Goal: Information Seeking & Learning: Learn about a topic

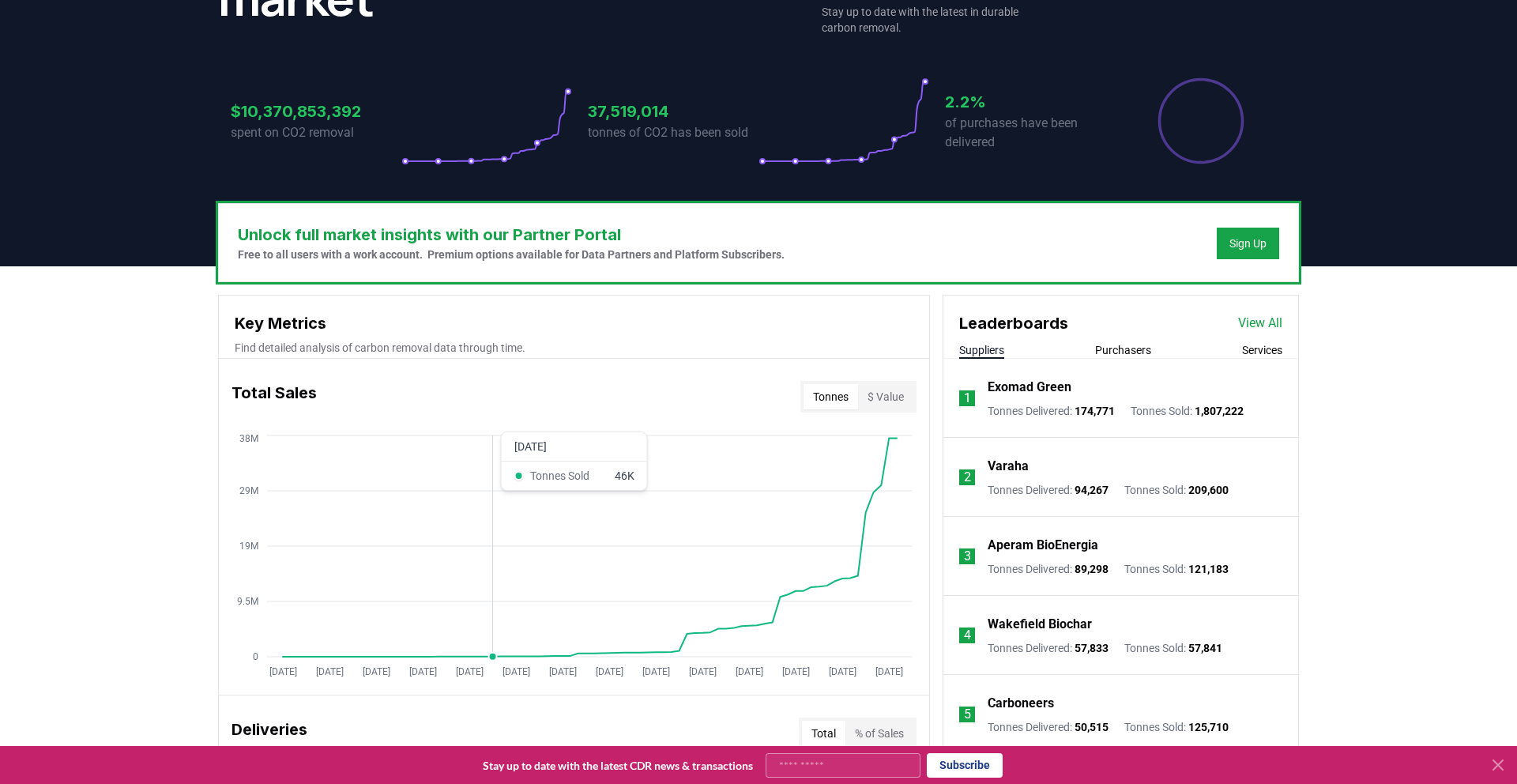
scroll to position [284, 0]
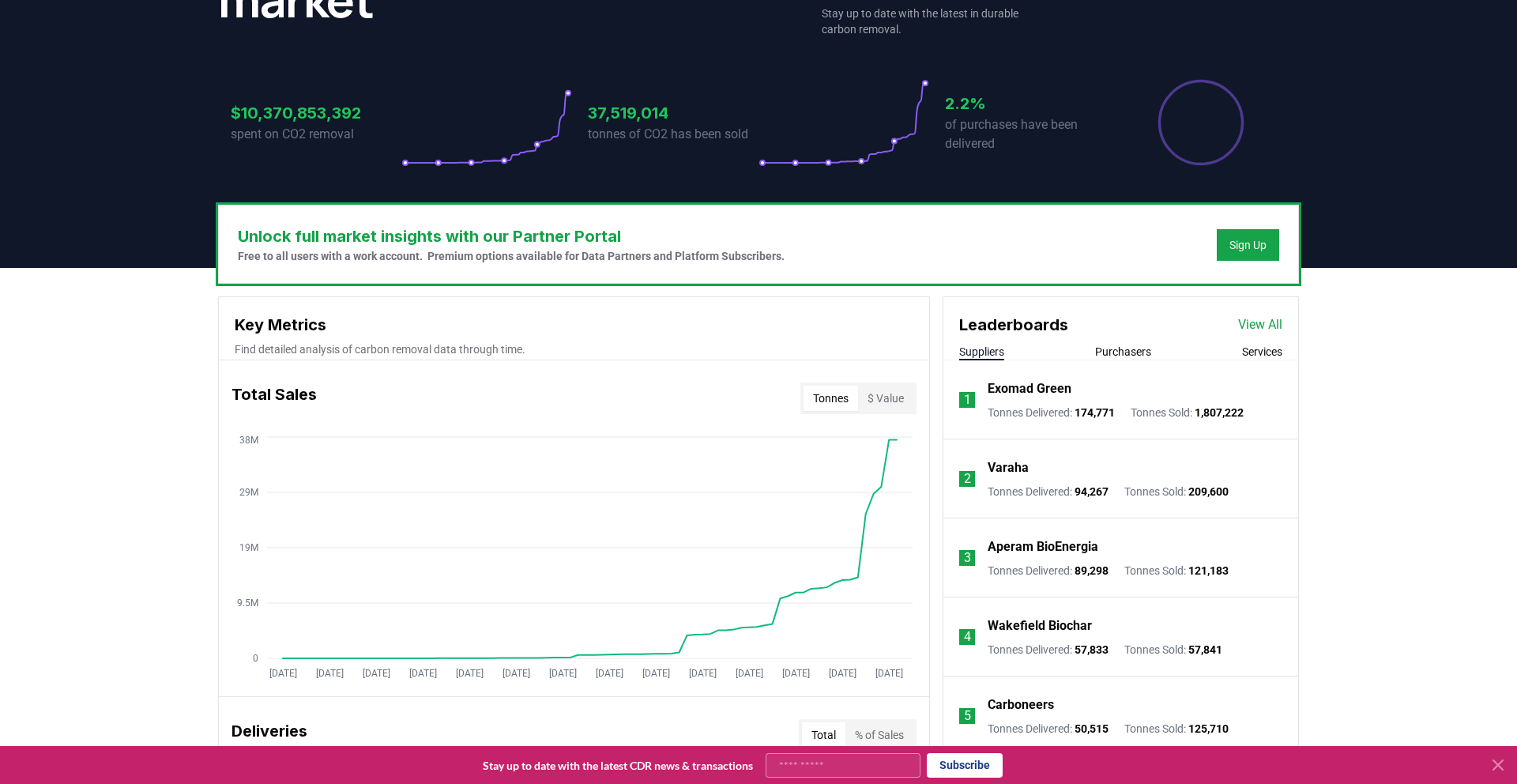
click at [1115, 346] on button "Purchasers" at bounding box center [1123, 352] width 56 height 16
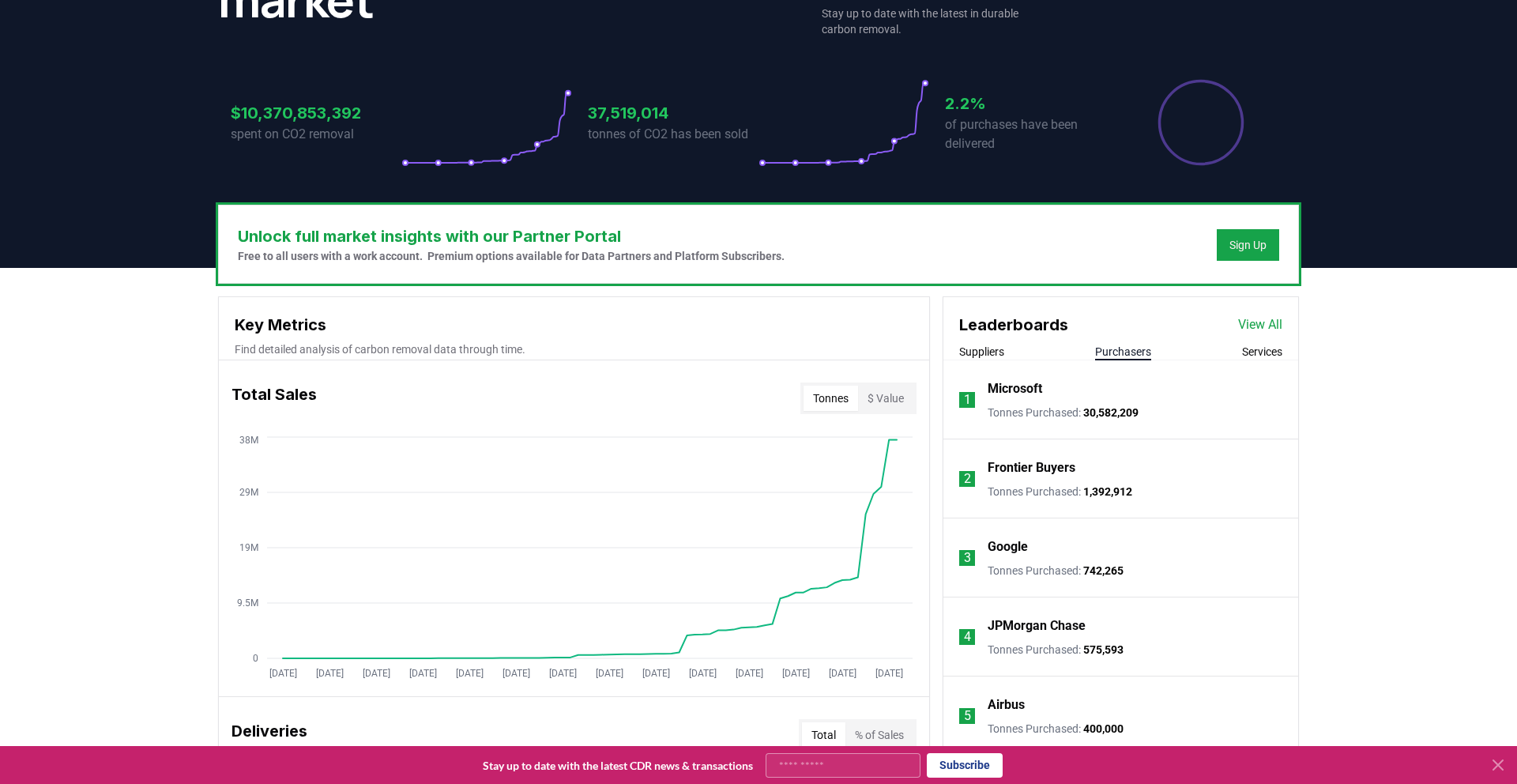
click at [1008, 352] on div "Suppliers Purchasers Services" at bounding box center [1120, 352] width 355 height 17
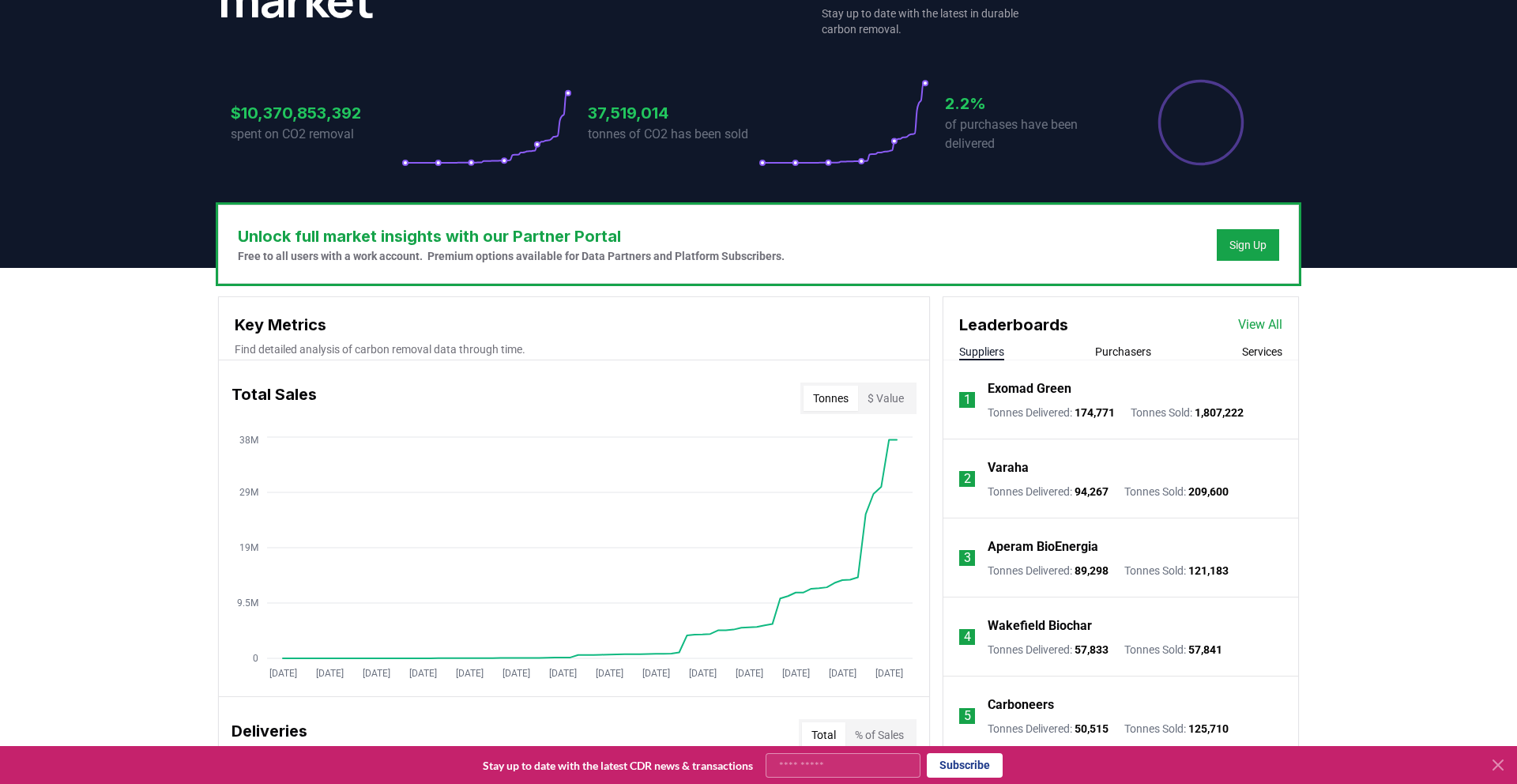
click at [977, 351] on button "Suppliers" at bounding box center [981, 352] width 45 height 16
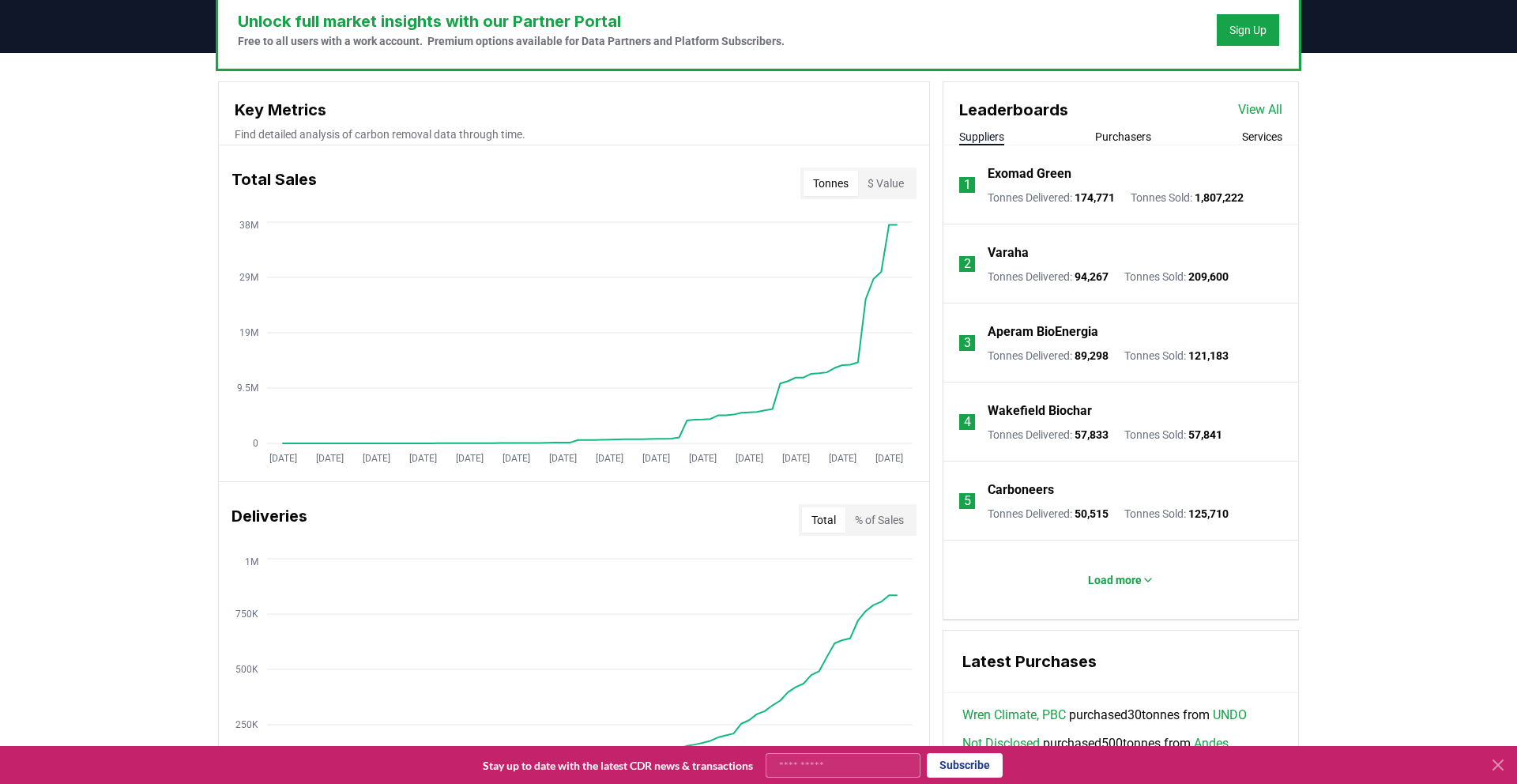
scroll to position [500, 0]
click at [1148, 575] on icon at bounding box center [1148, 579] width 12 height 12
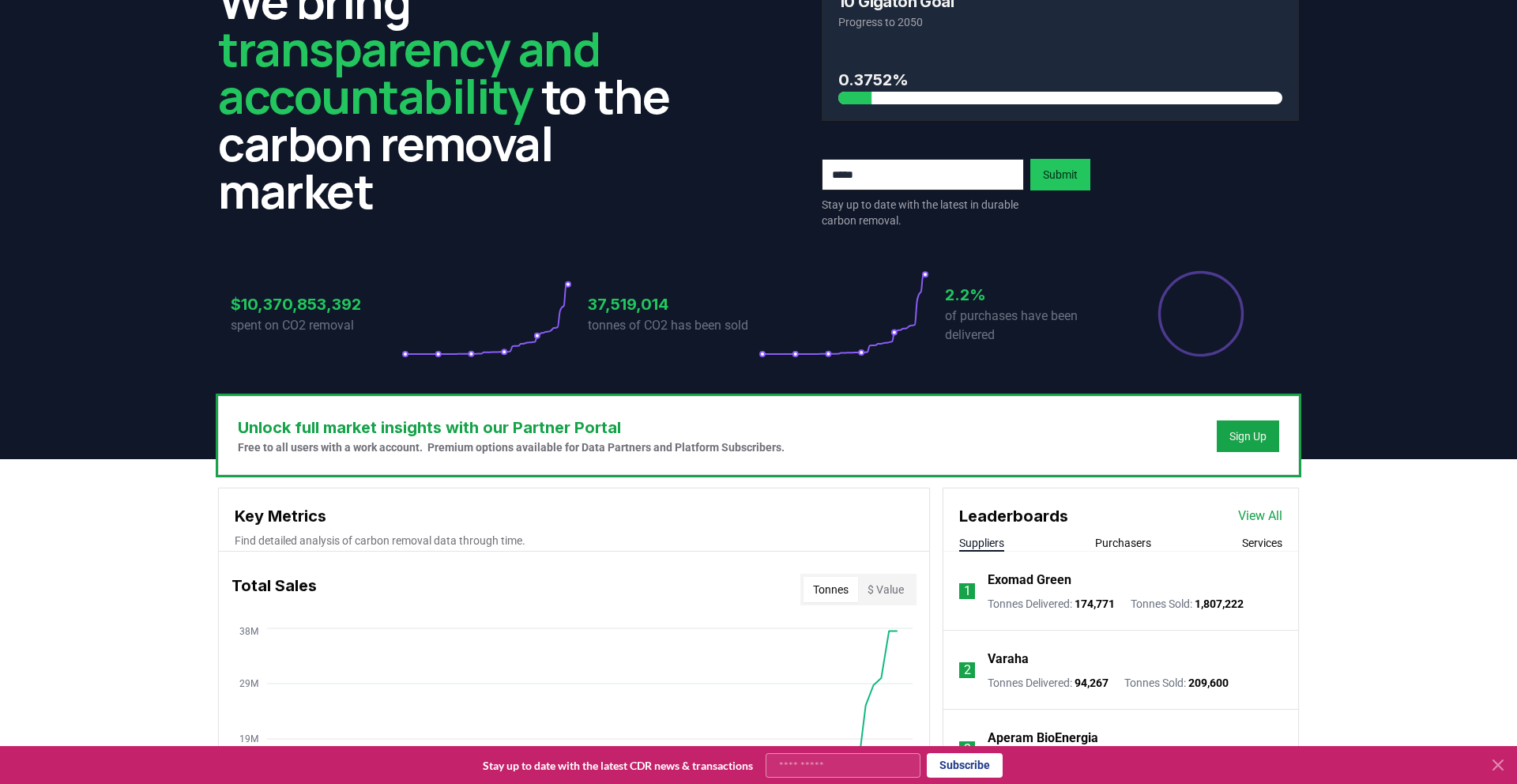
scroll to position [0, 0]
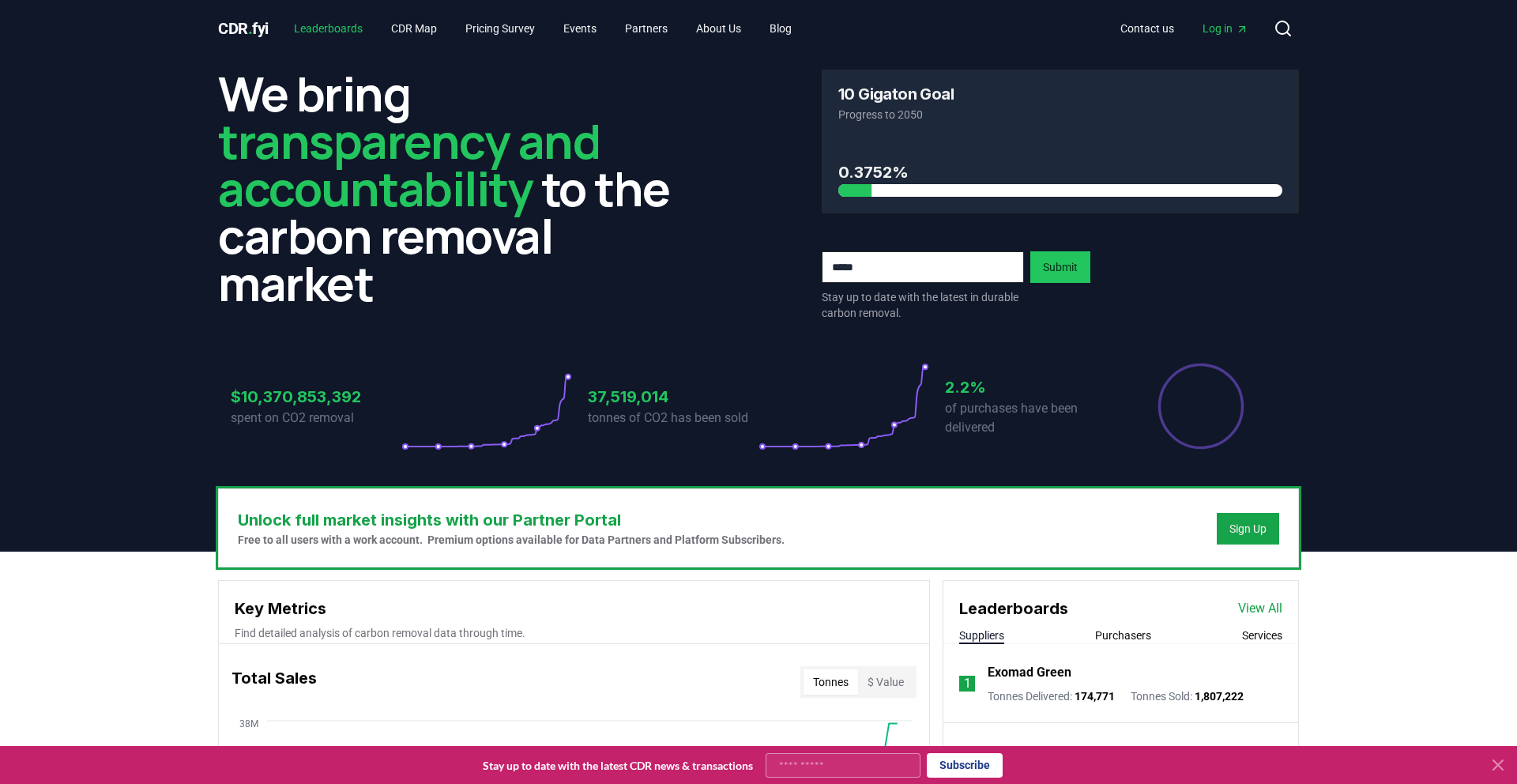
click at [314, 23] on link "Leaderboards" at bounding box center [327, 28] width 94 height 29
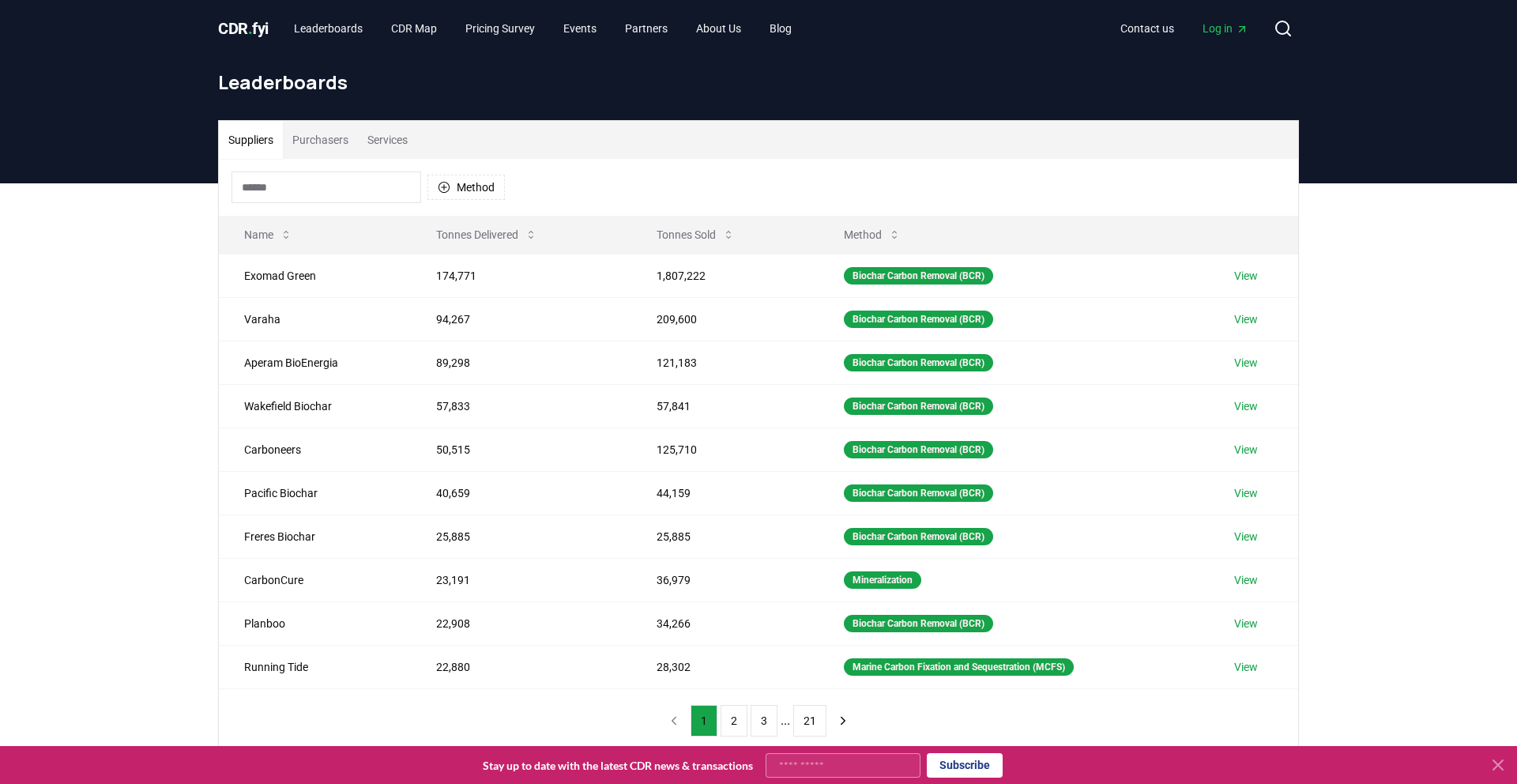
click at [288, 198] on input at bounding box center [327, 187] width 190 height 32
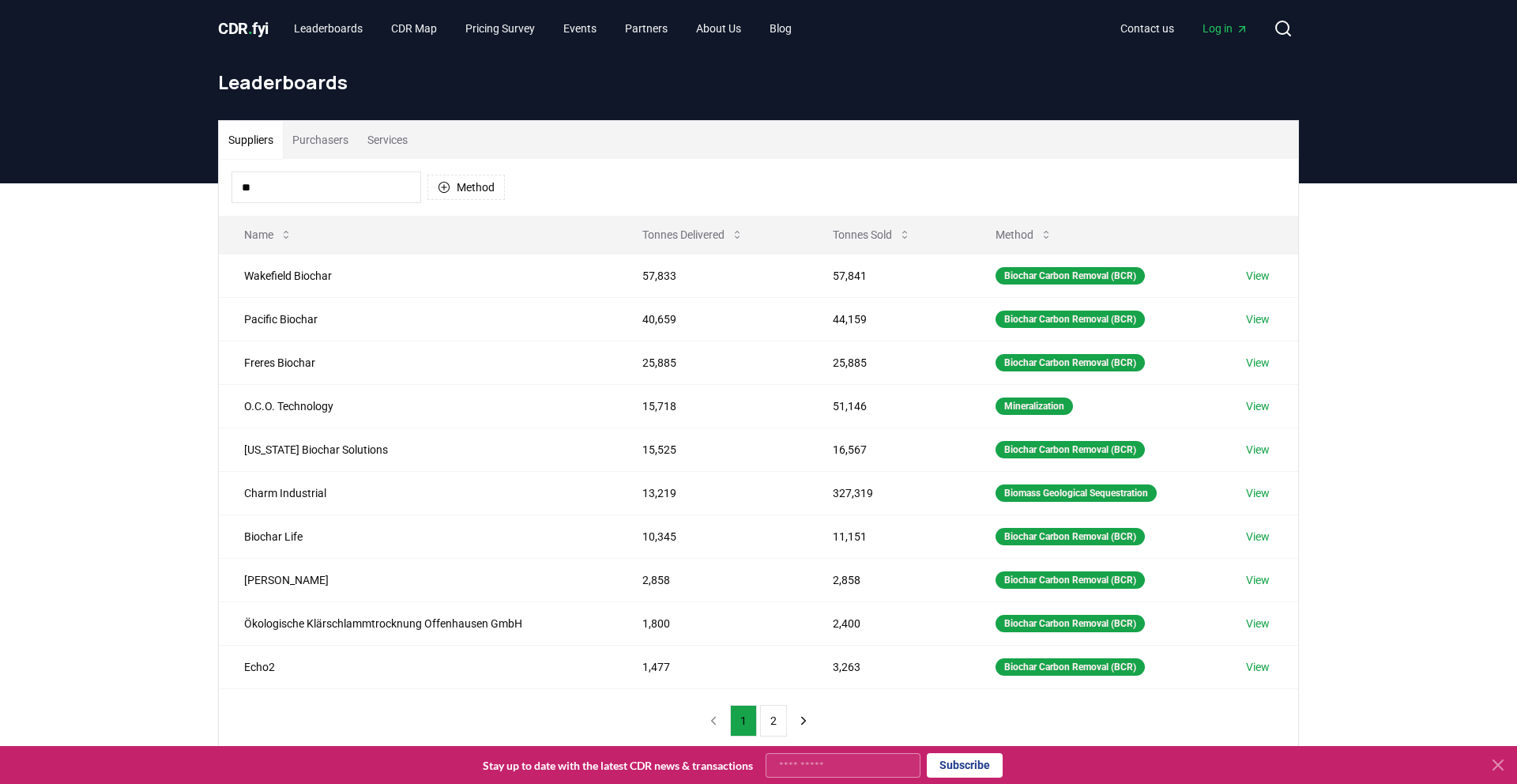
type input "*"
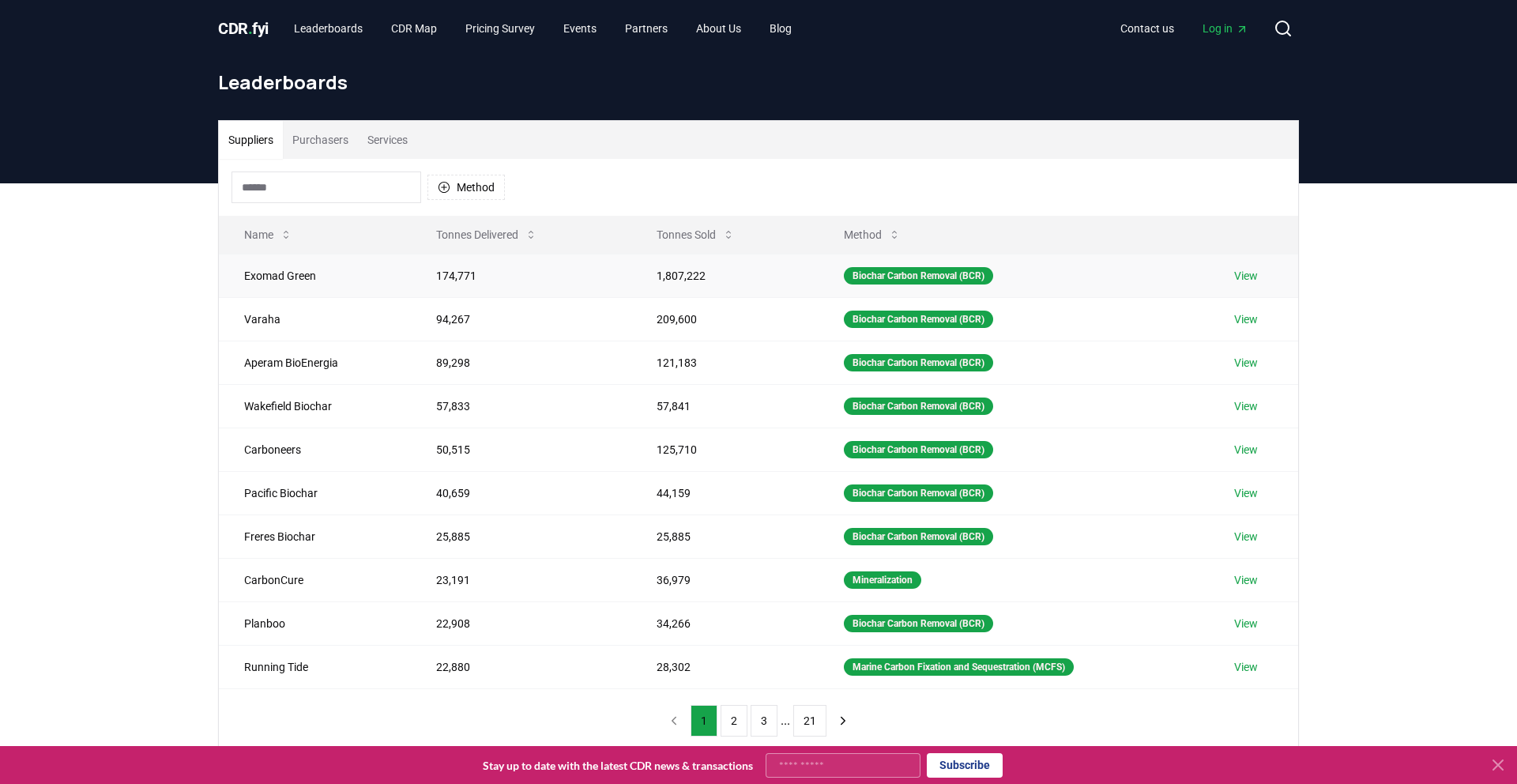
click at [1248, 272] on link "View" at bounding box center [1246, 276] width 24 height 16
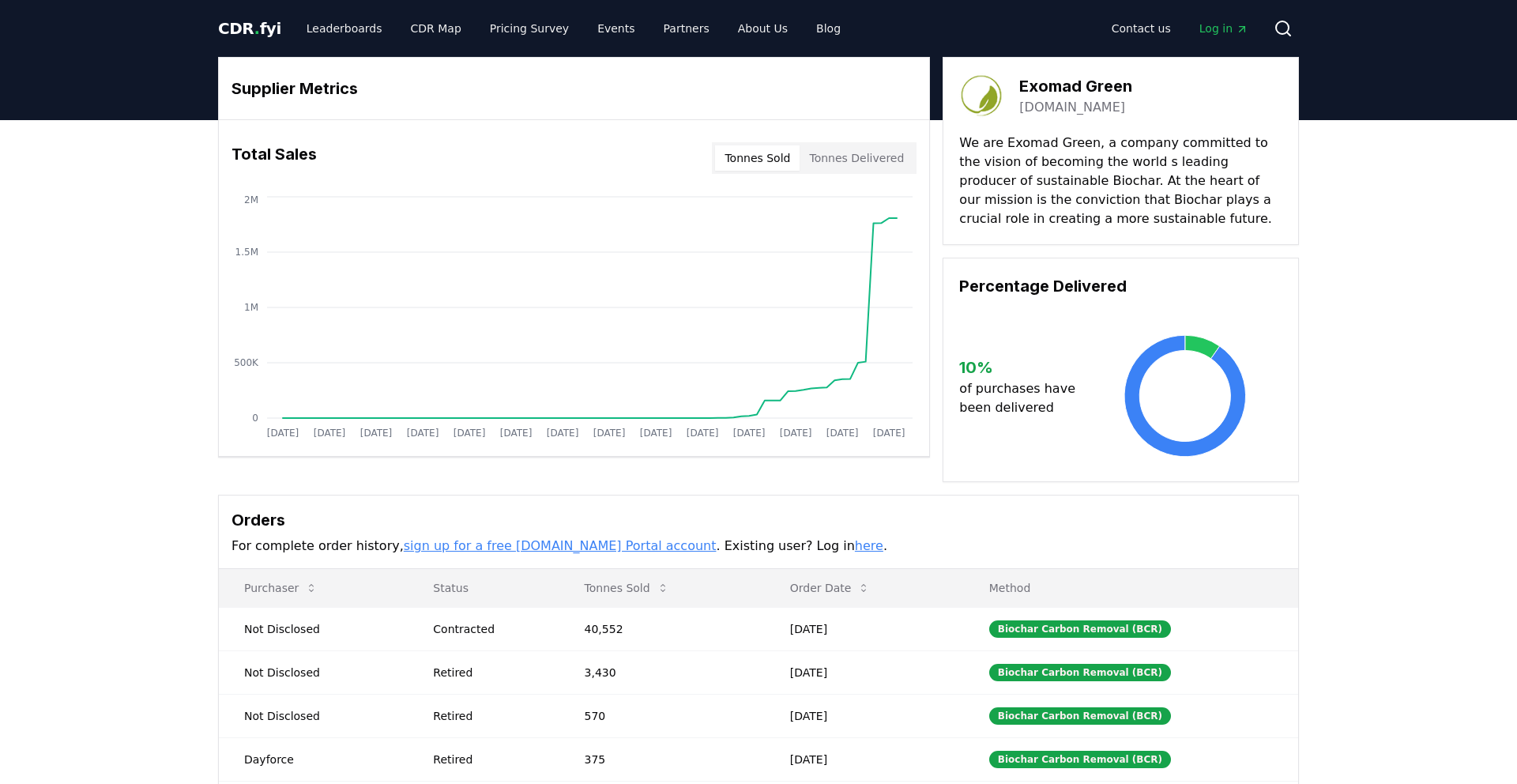
click at [772, 150] on button "Tonnes Sold" at bounding box center [757, 158] width 85 height 25
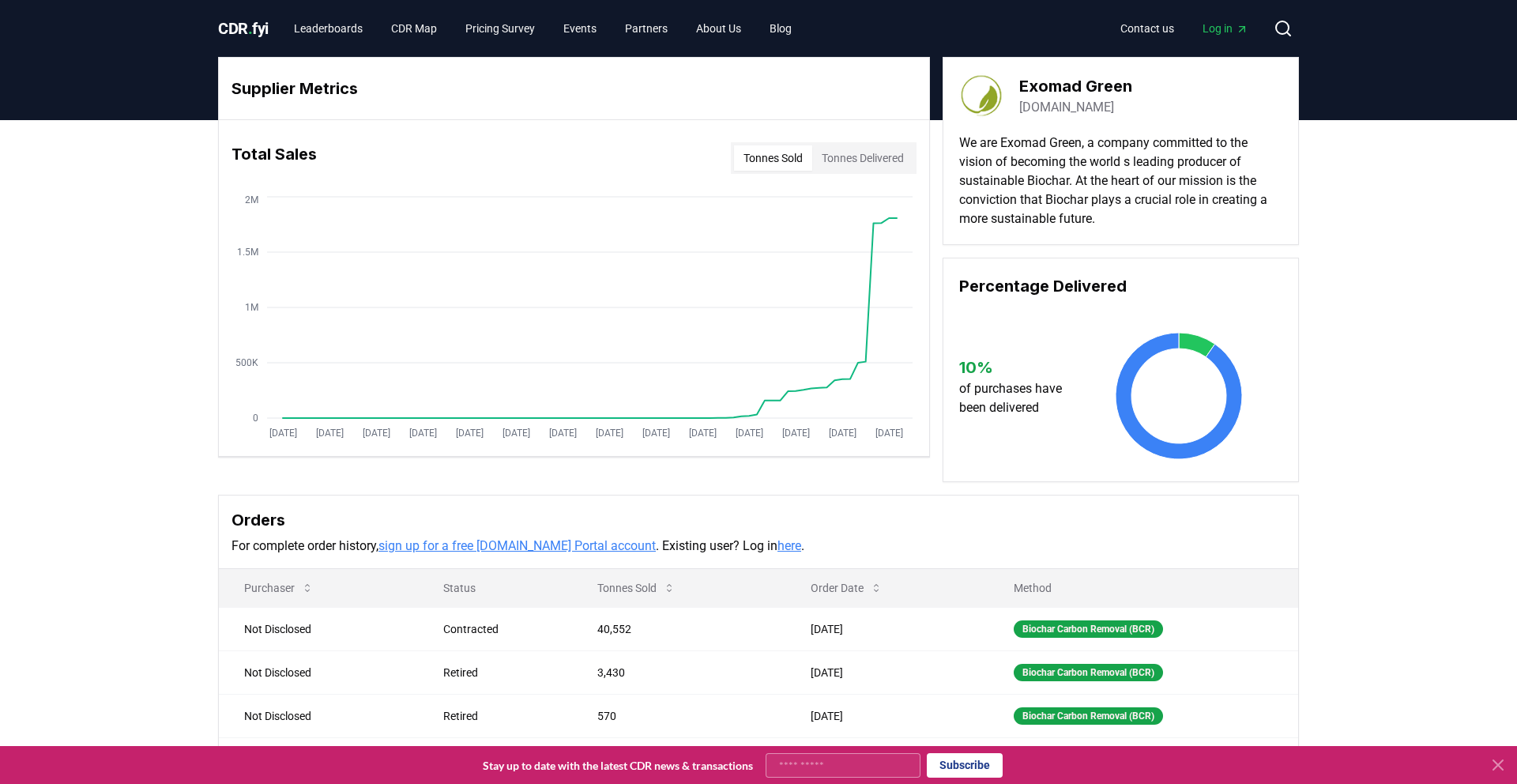
click at [753, 158] on button "Tonnes Sold" at bounding box center [773, 158] width 78 height 25
click at [1106, 107] on link "exomadgreen.com" at bounding box center [1067, 108] width 95 height 19
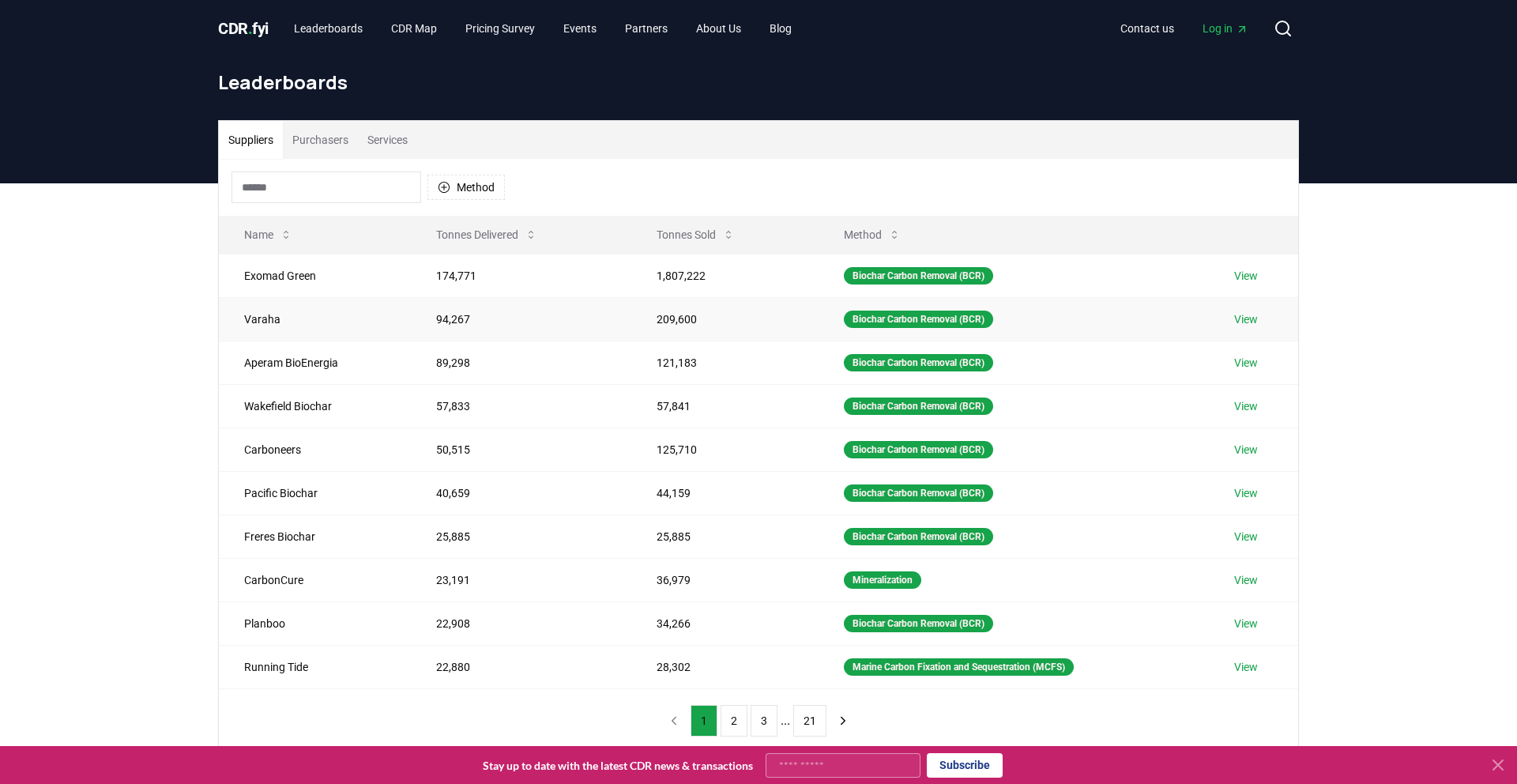
click at [1258, 315] on link "View" at bounding box center [1246, 319] width 24 height 16
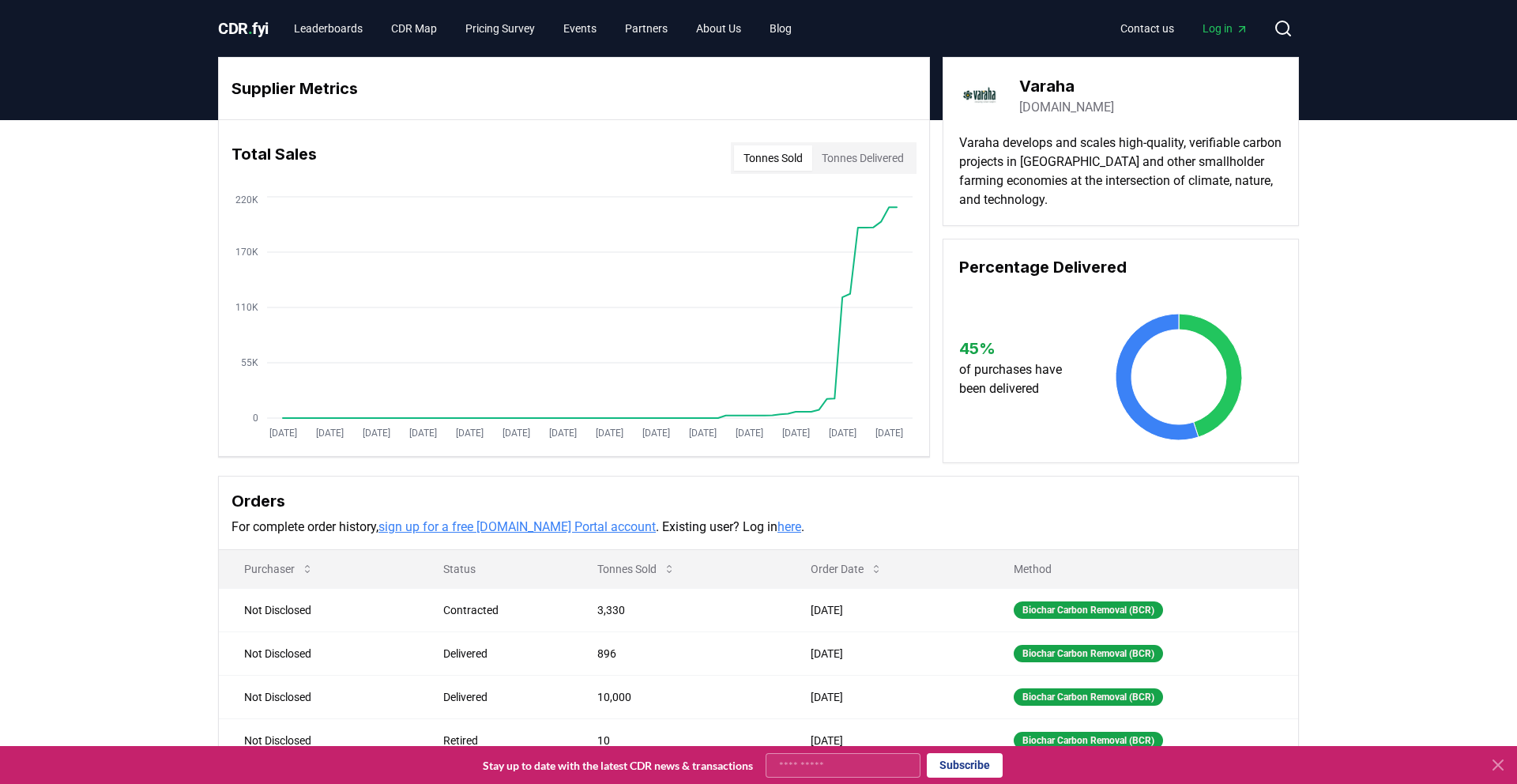
click at [1047, 105] on link "varaha.earth" at bounding box center [1067, 108] width 95 height 19
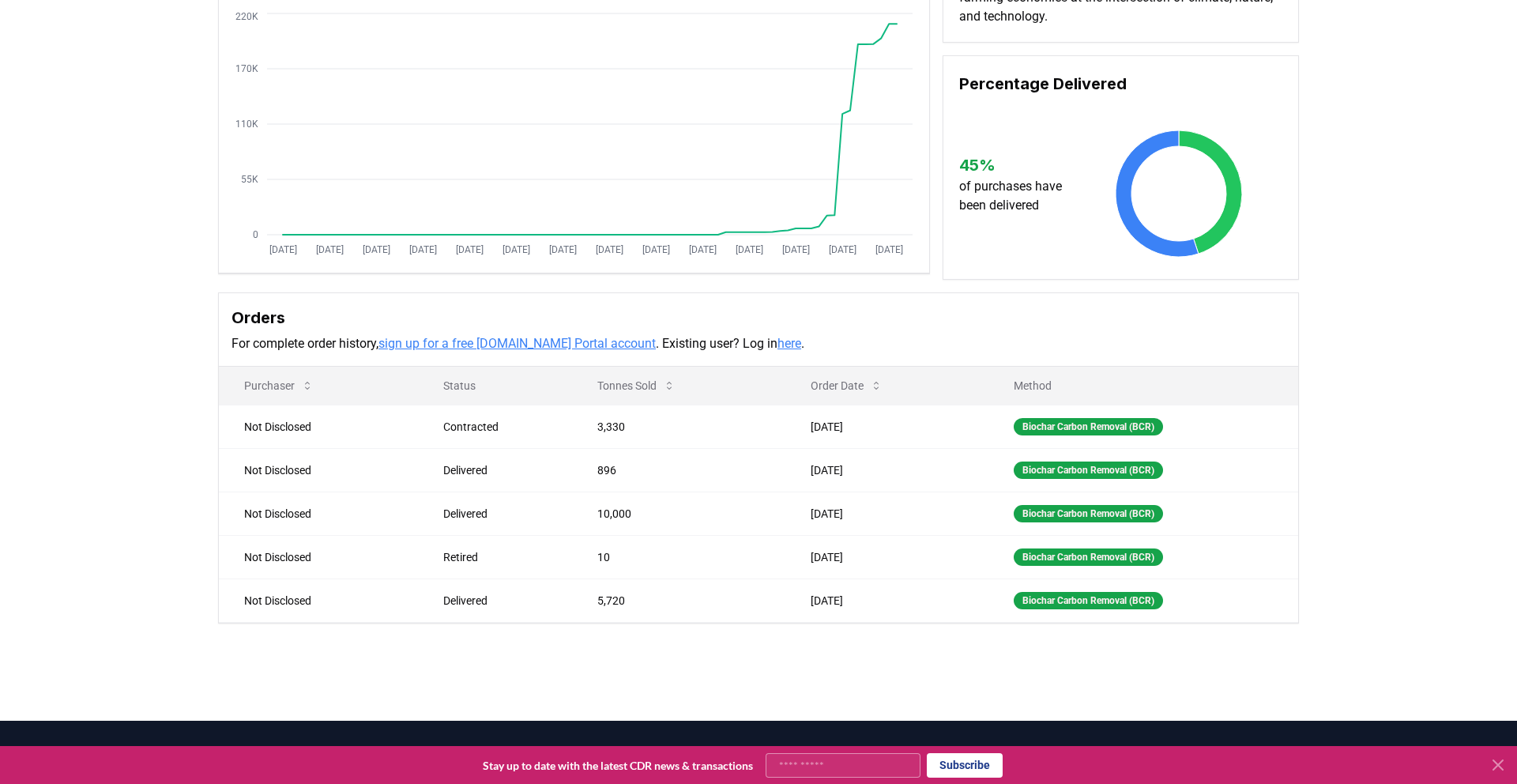
scroll to position [184, 0]
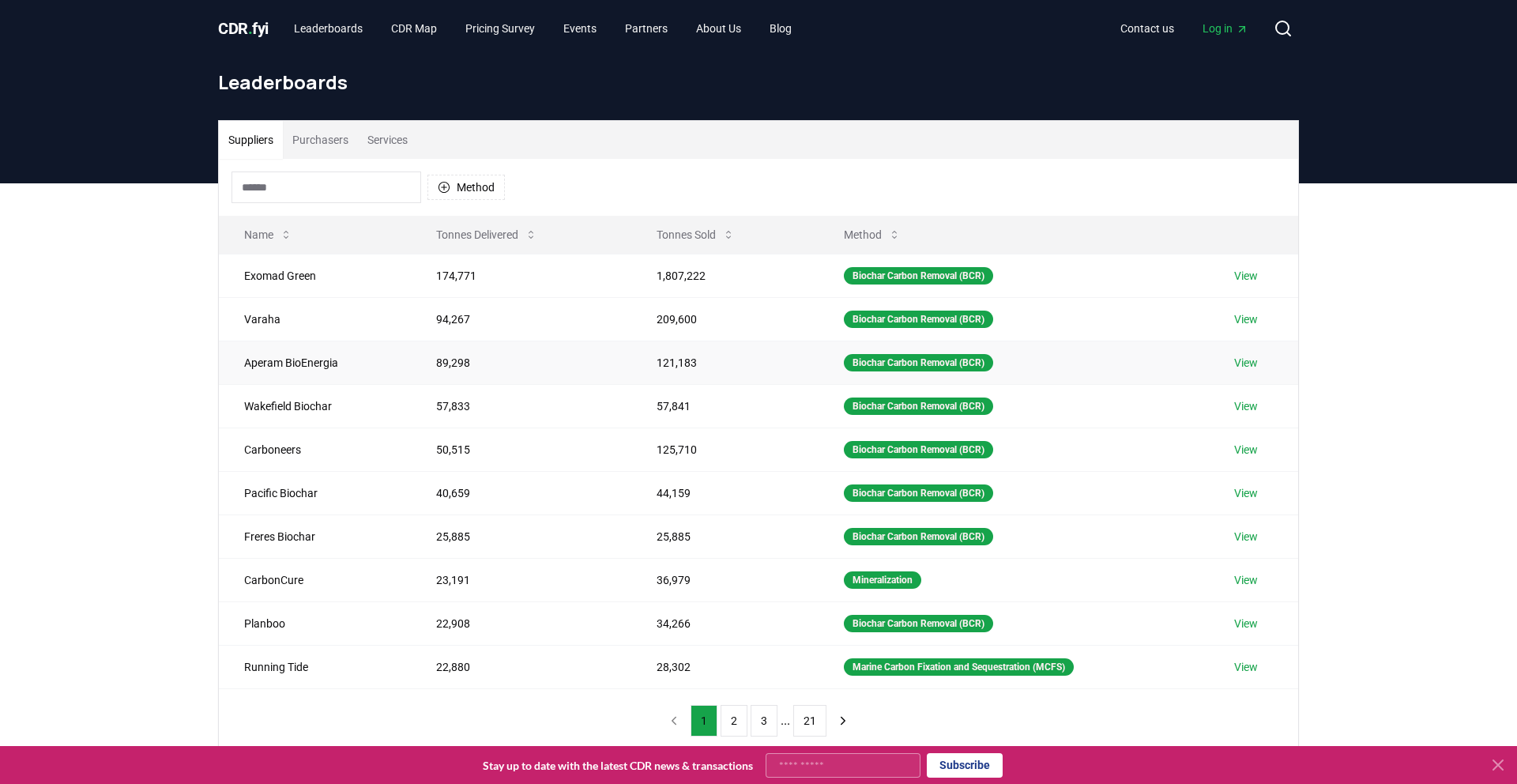
click at [327, 370] on td "Aperam BioEnergia" at bounding box center [314, 362] width 192 height 44
click at [289, 402] on td "Wakefield Biochar" at bounding box center [314, 406] width 192 height 44
click at [1254, 361] on link "View" at bounding box center [1246, 362] width 24 height 16
